Goal: Task Accomplishment & Management: Use online tool/utility

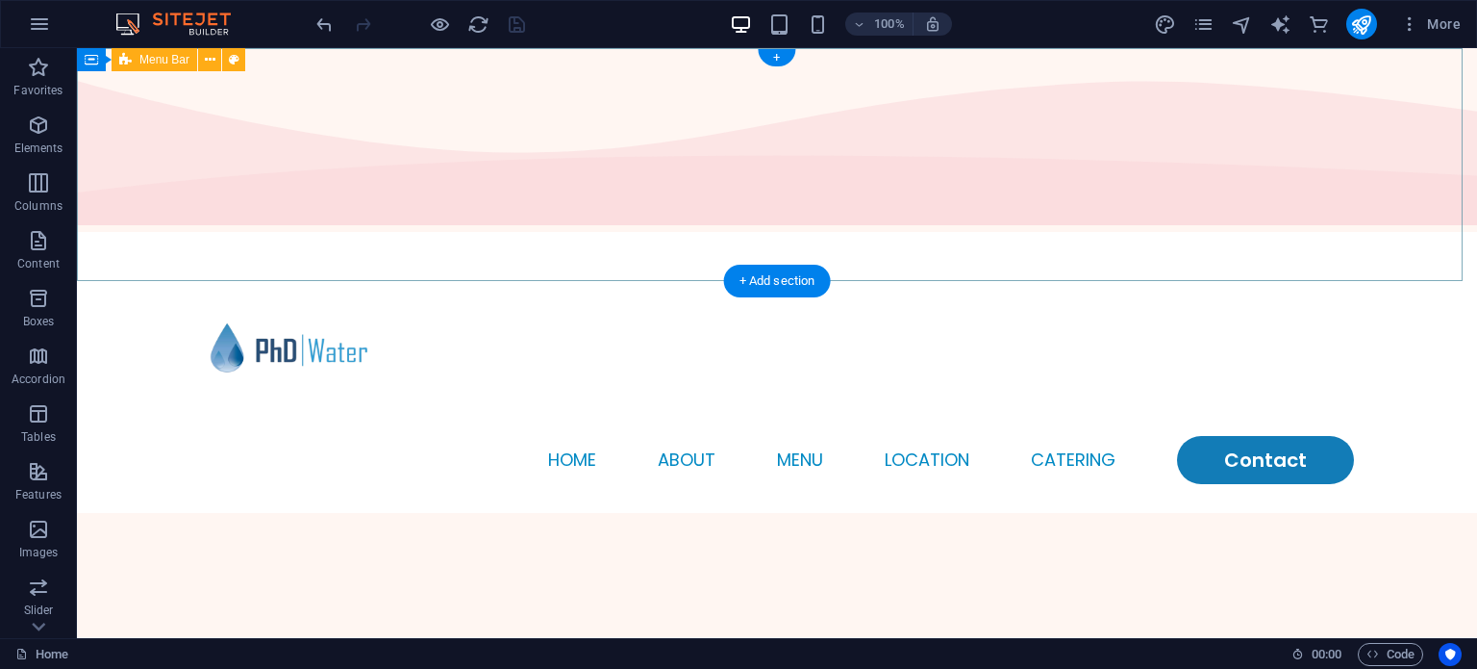
click at [160, 232] on div "Menu Home About Menu Location Catering Contact" at bounding box center [777, 372] width 1401 height 281
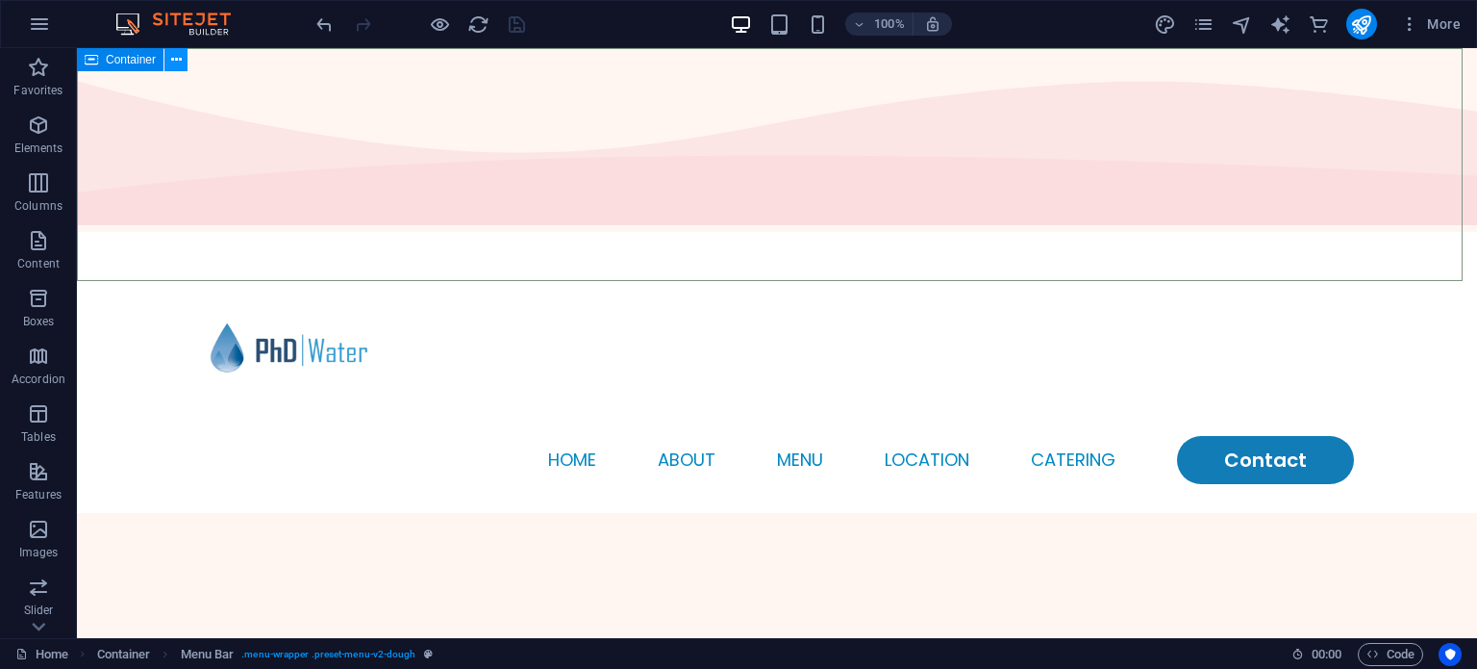
click at [177, 56] on icon at bounding box center [176, 60] width 11 height 20
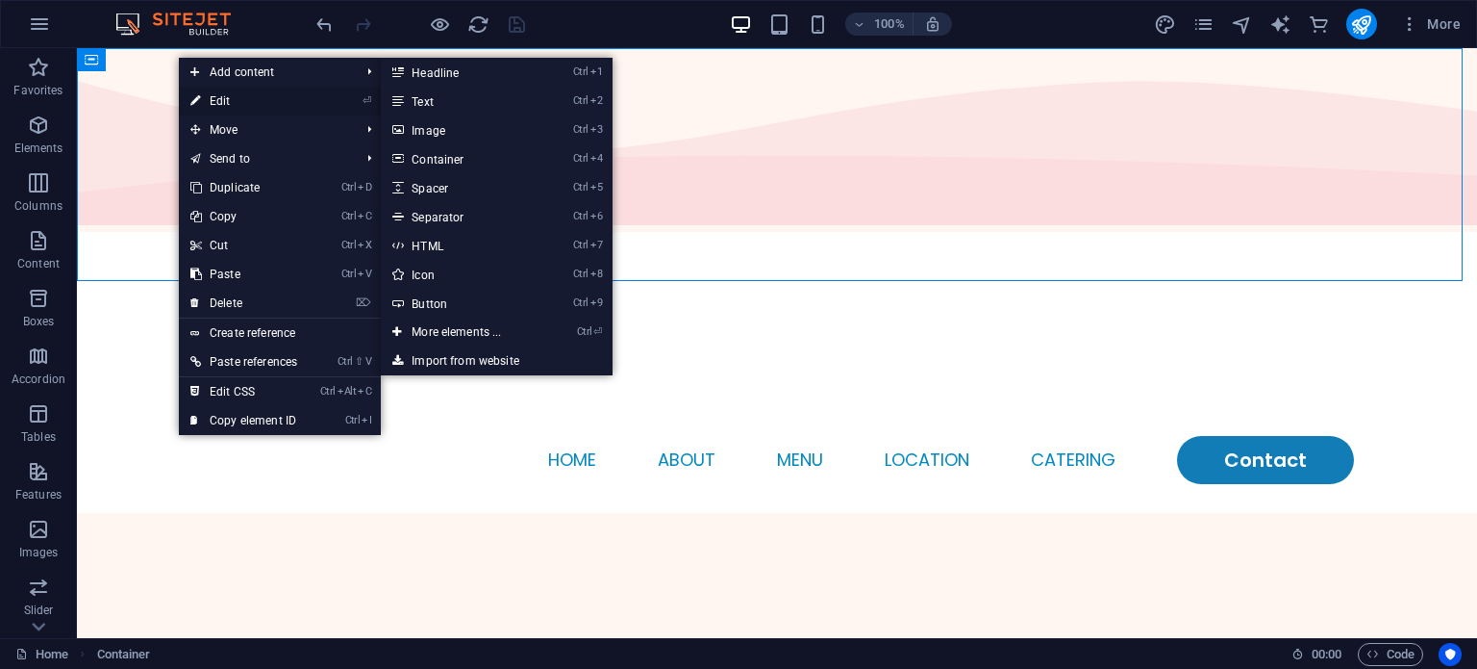
click at [206, 92] on link "⏎ Edit" at bounding box center [244, 101] width 130 height 29
select select "multiple-waves"
select select "vh"
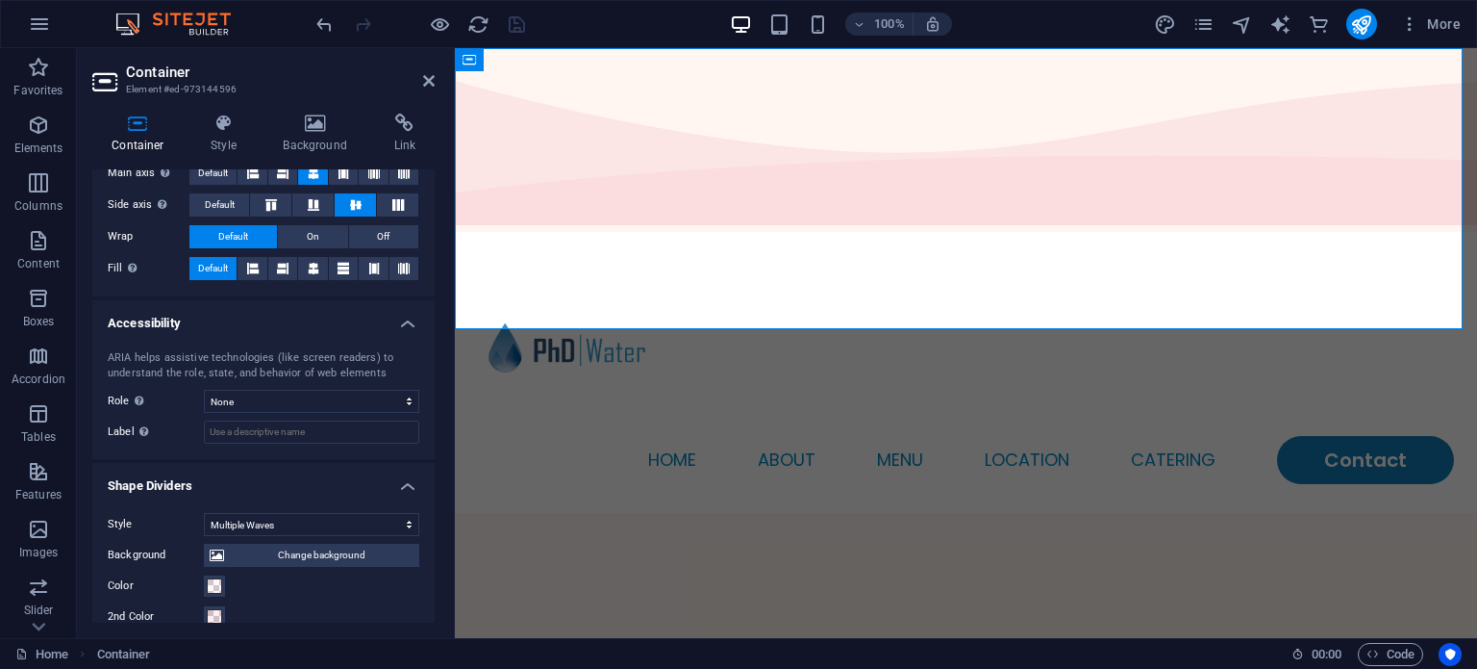
scroll to position [385, 0]
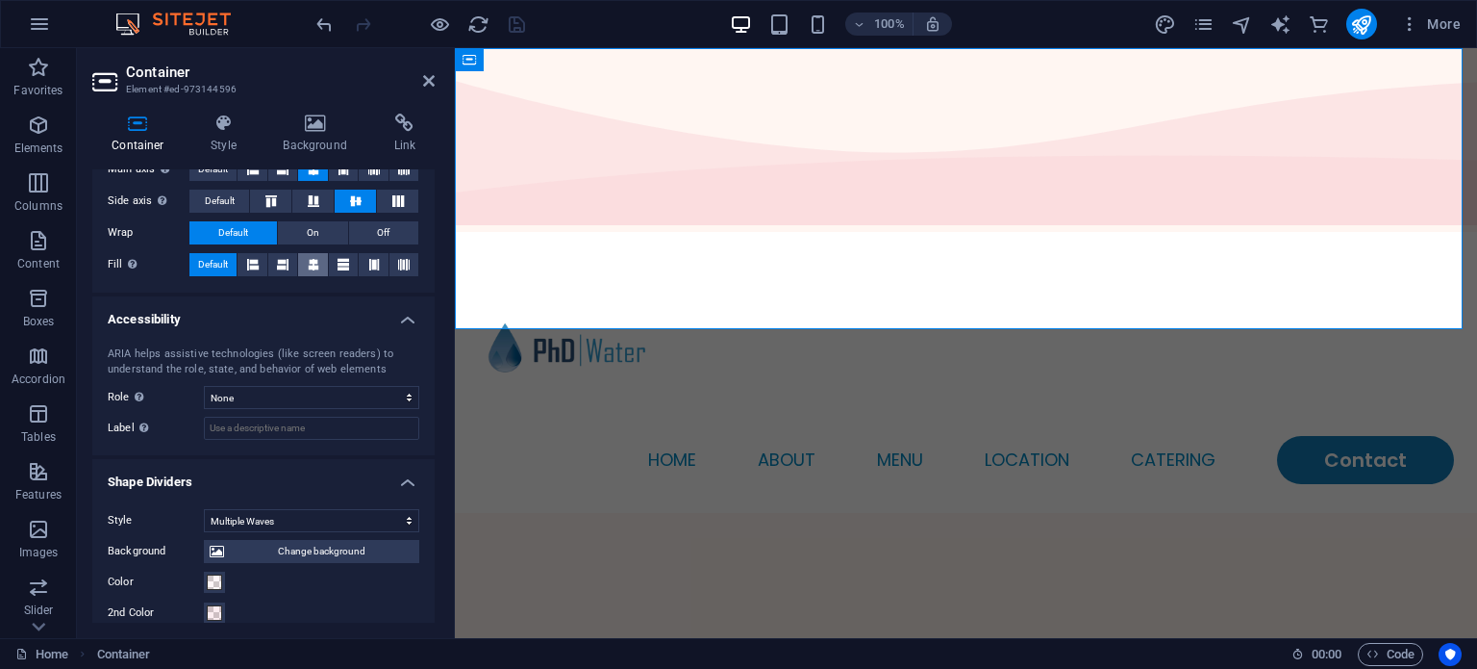
click at [315, 262] on icon at bounding box center [314, 264] width 12 height 23
click at [281, 268] on icon at bounding box center [283, 264] width 12 height 23
click at [310, 263] on icon at bounding box center [314, 264] width 12 height 23
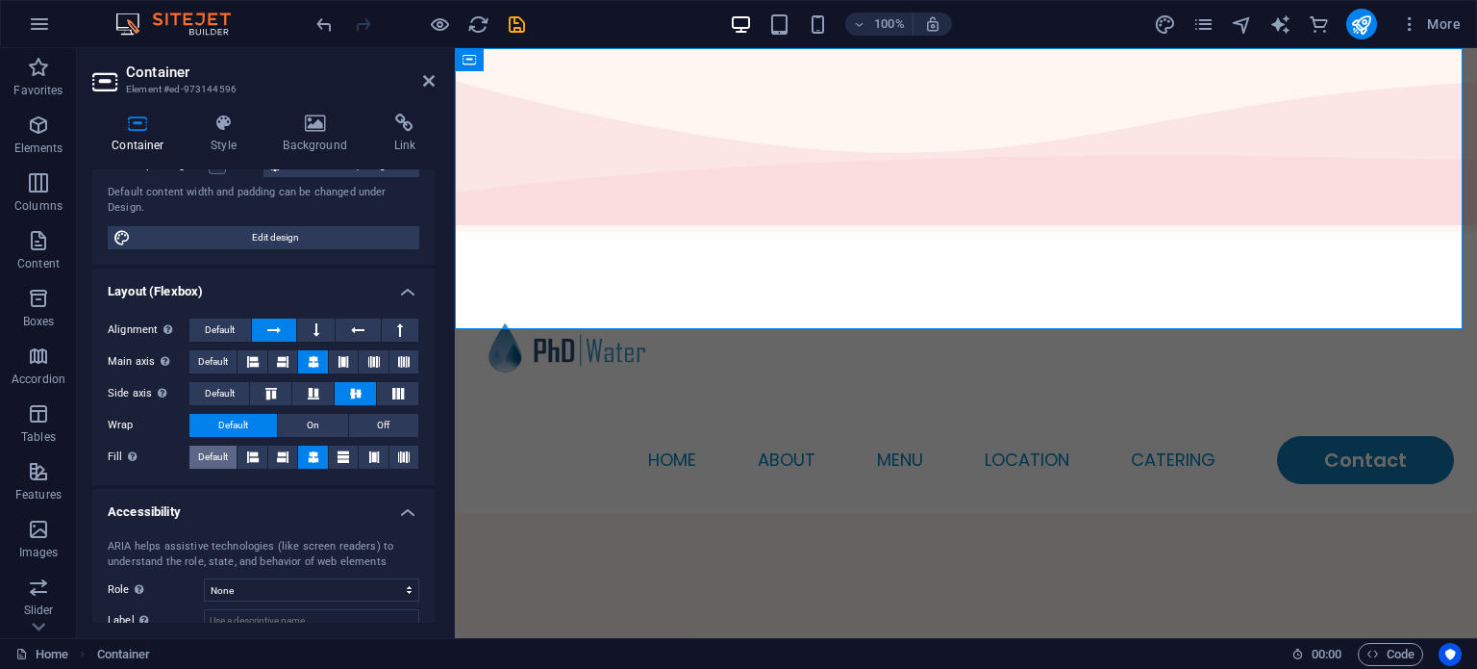
click at [219, 457] on span "Default" at bounding box center [213, 456] width 30 height 23
click at [222, 316] on div "Alignment Determines the flex direction. Default Main axis Determine how elemen…" at bounding box center [263, 394] width 342 height 182
click at [216, 326] on span "Default" at bounding box center [220, 329] width 30 height 23
click at [212, 364] on span "Default" at bounding box center [213, 361] width 30 height 23
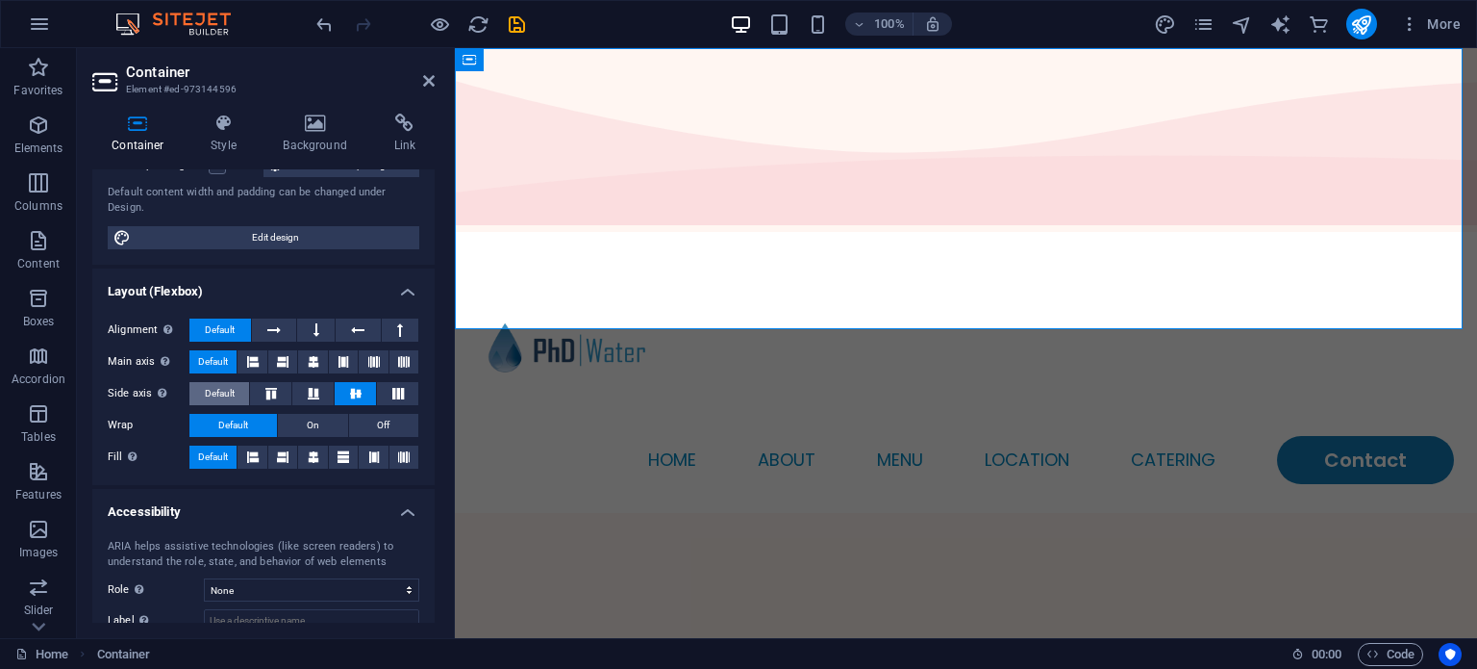
click at [210, 384] on span "Default" at bounding box center [220, 393] width 30 height 23
click at [512, 34] on icon "save" at bounding box center [517, 24] width 22 height 22
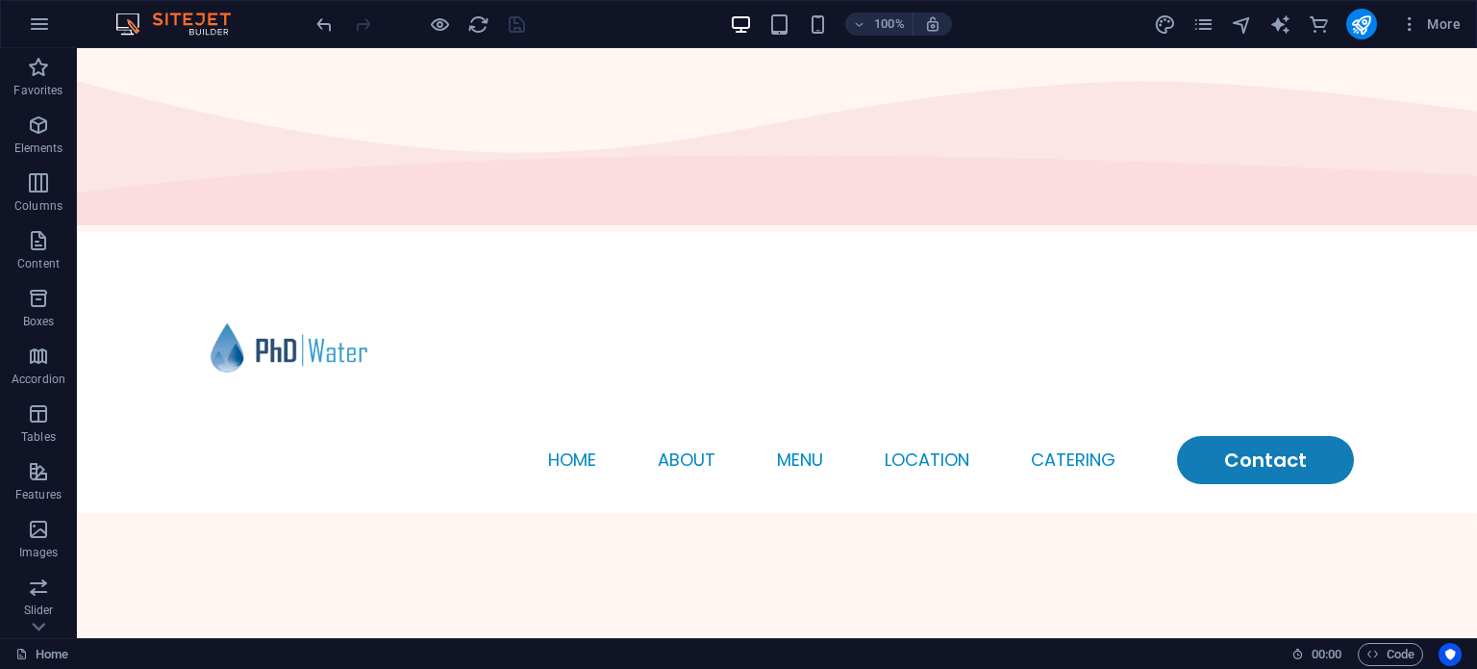
click at [1075, 26] on div "100% More" at bounding box center [891, 24] width 1156 height 31
